Goal: Check status: Check status

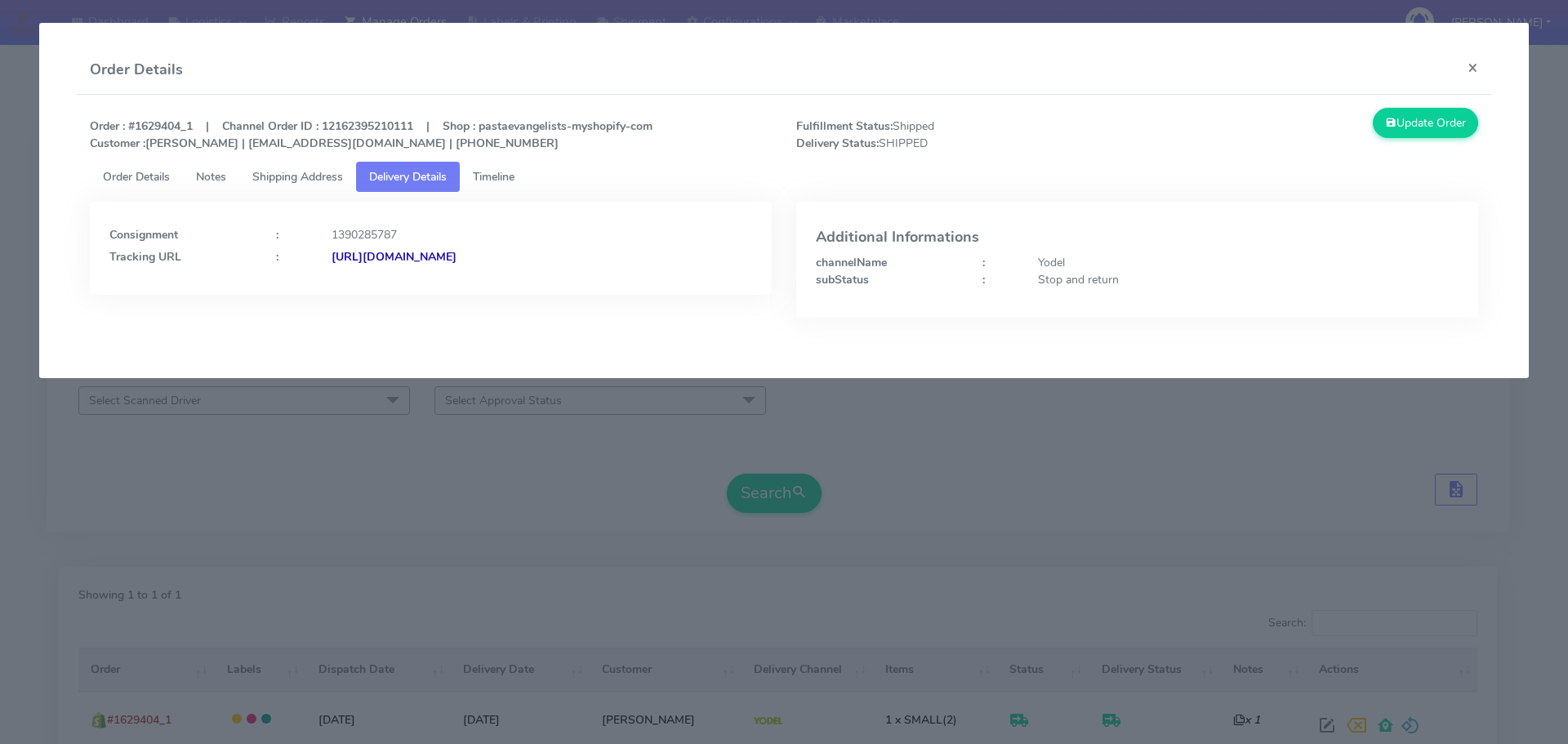
click at [250, 540] on modal-container "Order Details × Order : #1629404_1 | Channel Order ID : 12162395210111 | Shop :…" at bounding box center [784, 372] width 1568 height 744
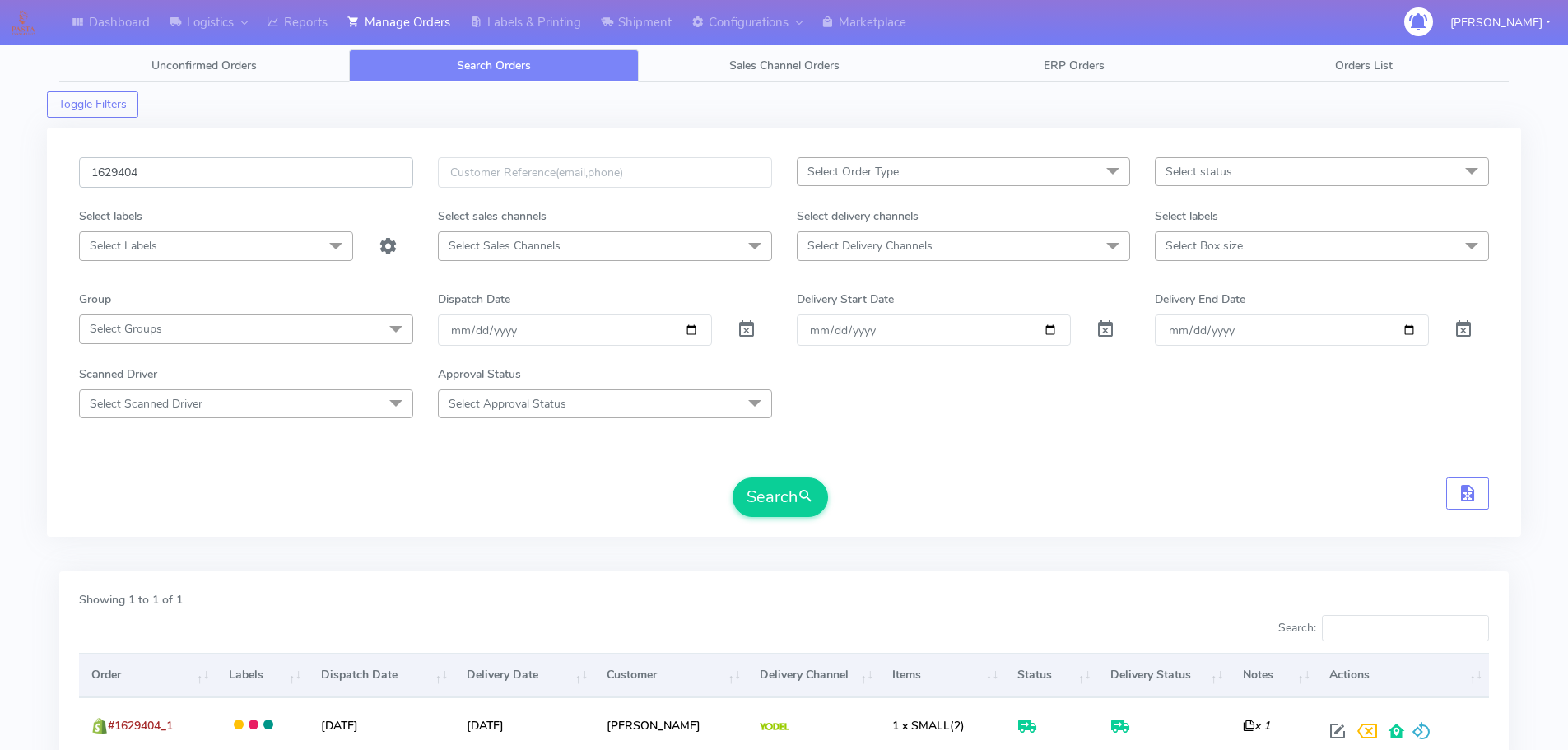
click at [302, 177] on input "1629404" at bounding box center [246, 172] width 334 height 31
paste input "280"
click at [733, 477] on button "Search" at bounding box center [780, 497] width 95 height 40
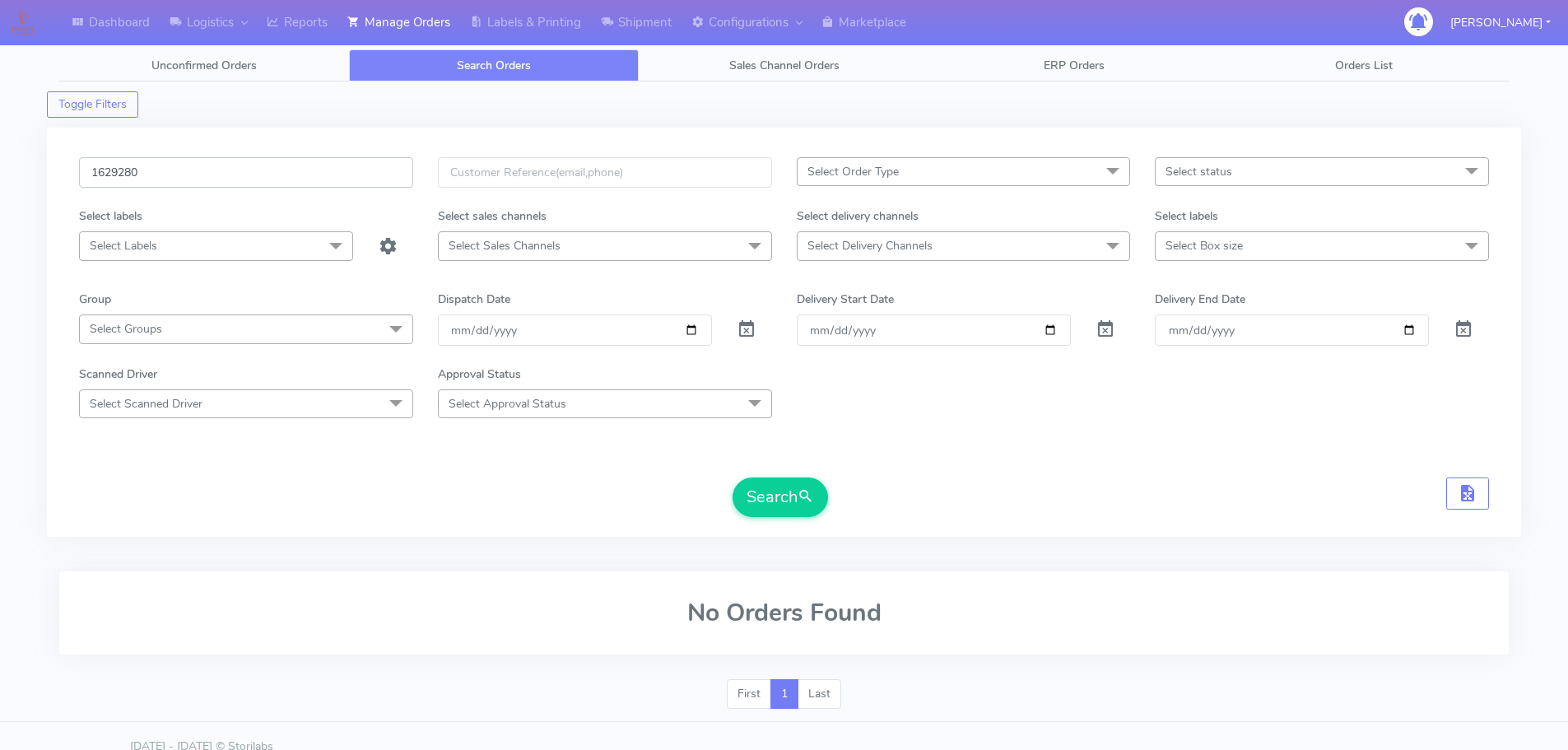
click at [371, 171] on input "1629280" at bounding box center [246, 172] width 334 height 31
paste input "8985A"
type input "1628985A"
click at [733, 477] on button "Search" at bounding box center [780, 497] width 95 height 40
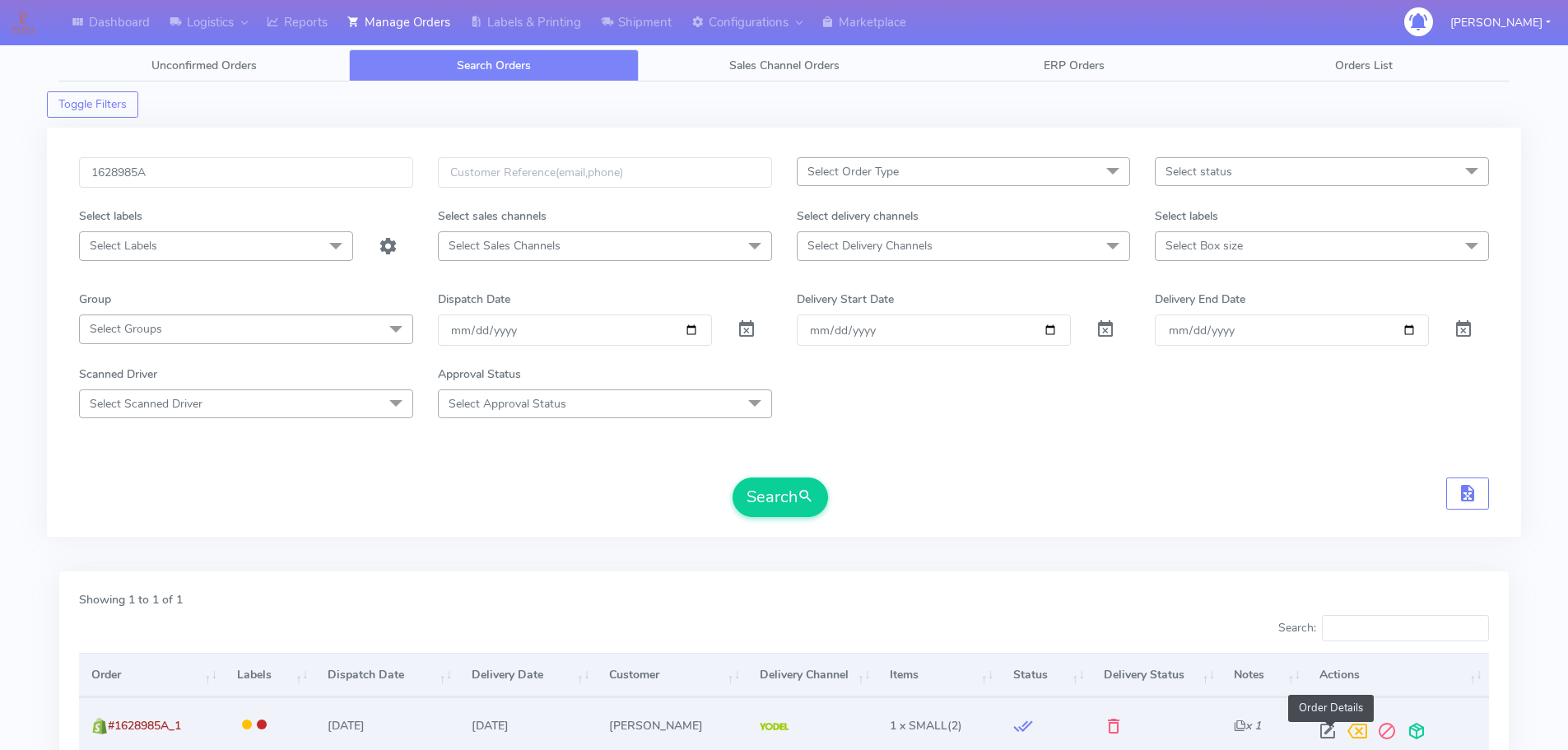
click at [1337, 731] on span at bounding box center [1328, 735] width 30 height 16
select select "5"
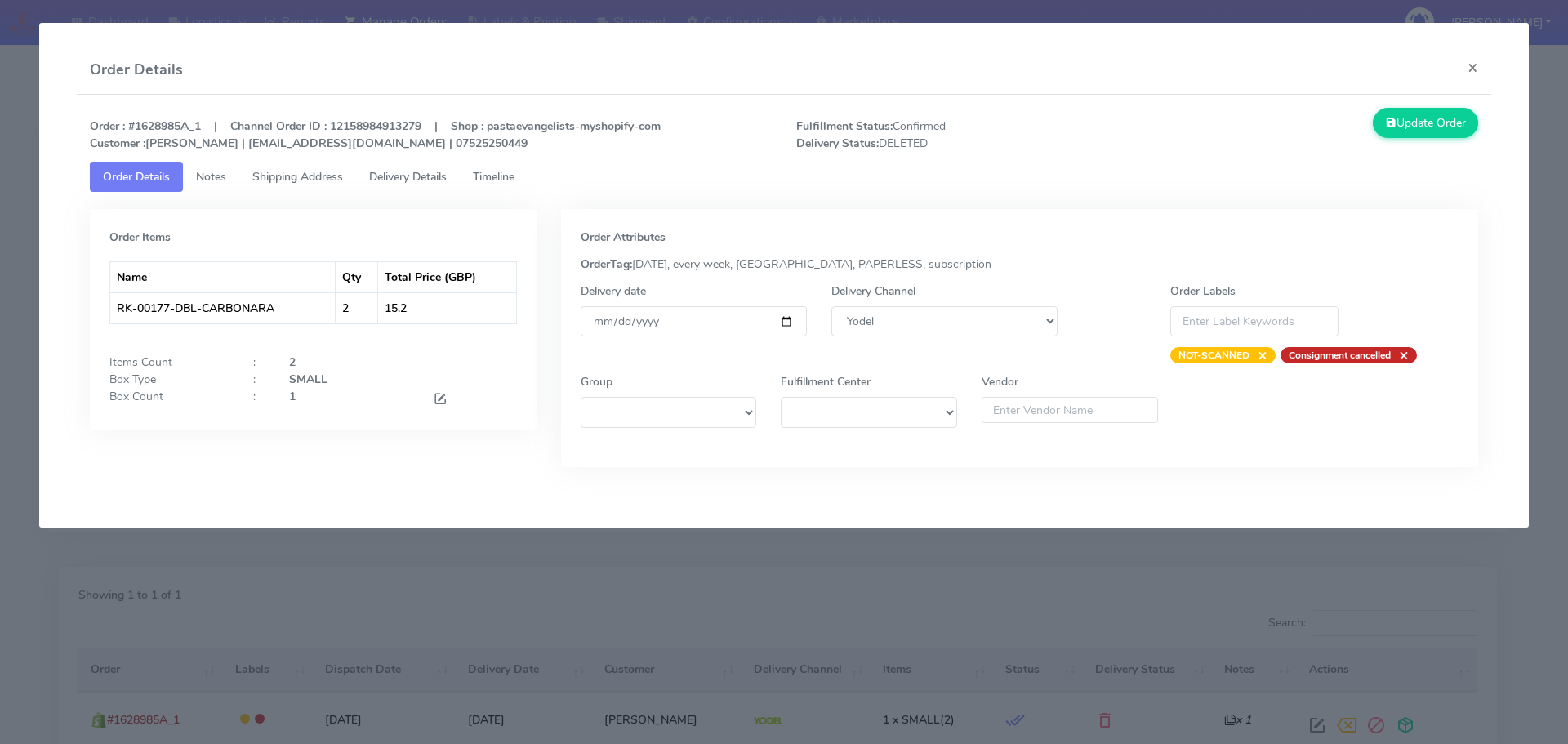
click at [510, 178] on span "Timeline" at bounding box center [494, 177] width 42 height 16
